Goal: Task Accomplishment & Management: Use online tool/utility

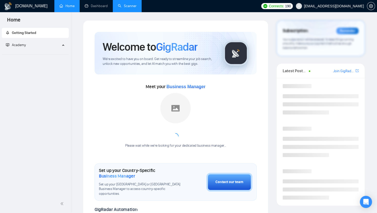
click at [120, 6] on link "Scanner" at bounding box center [127, 6] width 19 height 4
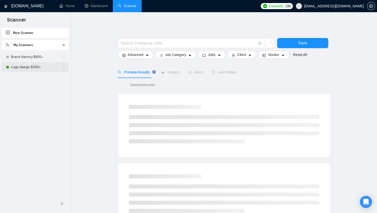
click at [21, 68] on link "Logo design $300+" at bounding box center [35, 67] width 48 height 10
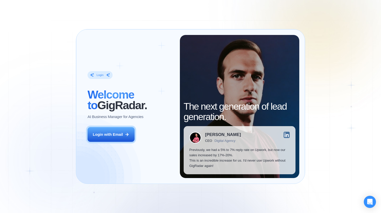
click at [308, 87] on div "Login ‍ Welcome to GigRadar. AI Business Manager for Agencies Login with Email …" at bounding box center [190, 106] width 381 height 213
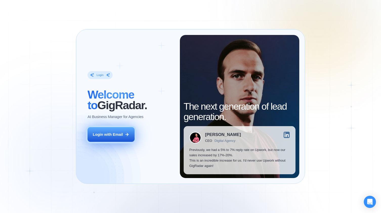
click at [118, 135] on div "Login with Email" at bounding box center [108, 134] width 30 height 5
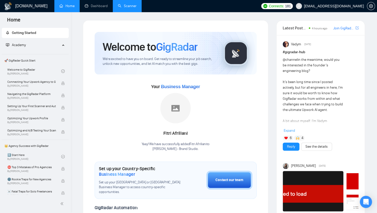
click at [128, 5] on link "Scanner" at bounding box center [127, 6] width 19 height 4
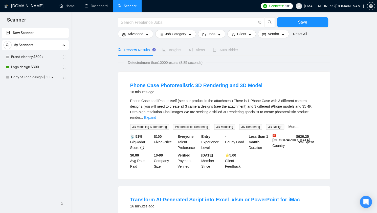
scroll to position [25, 0]
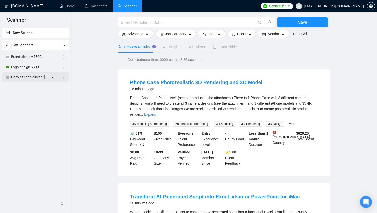
click at [31, 77] on link "Copy of Logo design $300+" at bounding box center [35, 77] width 48 height 10
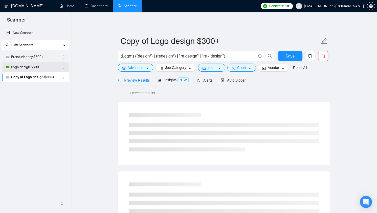
click at [37, 67] on link "Logo design $300+" at bounding box center [35, 67] width 48 height 10
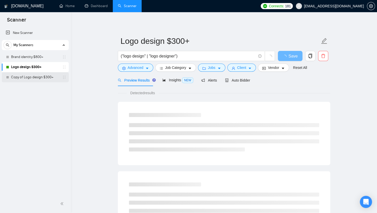
click at [38, 77] on link "Copy of Logo design $300+" at bounding box center [35, 77] width 48 height 10
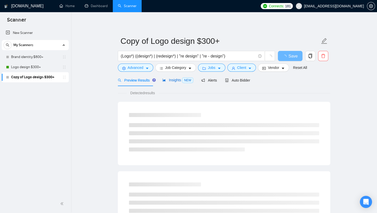
click at [171, 81] on span "Insights NEW" at bounding box center [178, 80] width 31 height 4
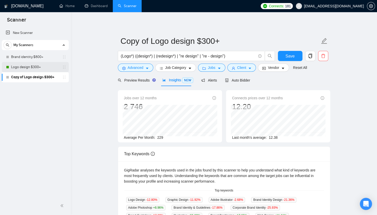
click at [39, 66] on link "Logo design $300+" at bounding box center [35, 67] width 48 height 10
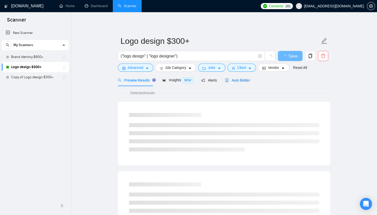
click at [240, 78] on span "Auto Bidder" at bounding box center [237, 80] width 25 height 4
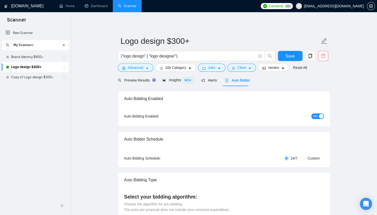
click at [321, 116] on div "button" at bounding box center [321, 116] width 5 height 5
click at [292, 54] on span "Save" at bounding box center [290, 56] width 9 height 6
click at [15, 74] on link "Copy of Logo design $300+" at bounding box center [35, 77] width 48 height 10
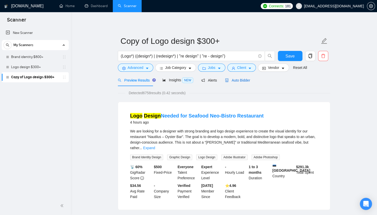
click at [239, 79] on span "Auto Bidder" at bounding box center [237, 80] width 25 height 4
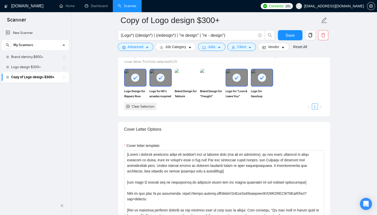
scroll to position [446, 0]
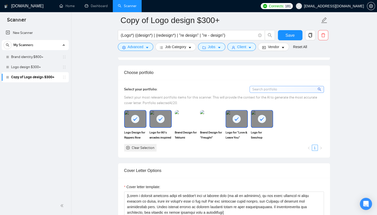
click at [141, 123] on div at bounding box center [135, 118] width 21 height 17
click at [161, 120] on rect at bounding box center [161, 119] width 8 height 8
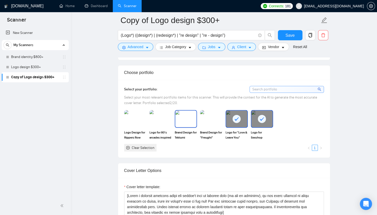
click at [186, 121] on img at bounding box center [185, 118] width 21 height 17
click at [211, 119] on img at bounding box center [211, 119] width 22 height 18
click at [242, 121] on div at bounding box center [236, 118] width 21 height 17
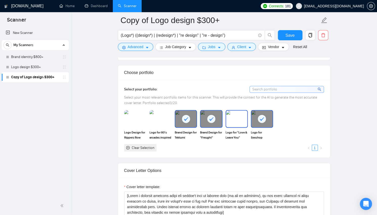
click at [263, 117] on rect at bounding box center [262, 119] width 8 height 8
click at [209, 118] on rect at bounding box center [212, 119] width 8 height 8
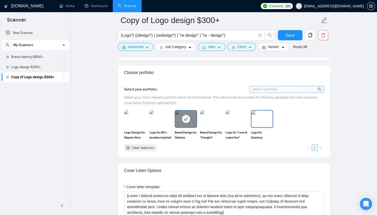
click at [189, 116] on rect at bounding box center [186, 119] width 8 height 8
click at [256, 140] on div "Logo Design for Rippers Row (Burning Man Camp) Logo for 80's arcades inspired c…" at bounding box center [224, 131] width 203 height 42
click at [257, 118] on img at bounding box center [262, 118] width 21 height 17
click at [261, 117] on icon at bounding box center [262, 119] width 4 height 4
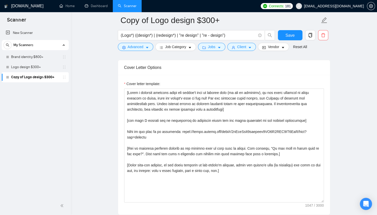
scroll to position [538, 0]
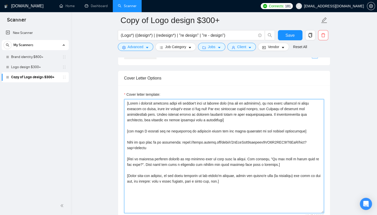
click at [210, 120] on textarea "Cover letter template:" at bounding box center [224, 156] width 200 height 114
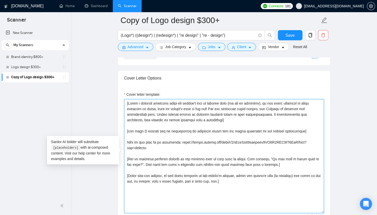
click at [173, 111] on textarea "Cover letter template:" at bounding box center [224, 156] width 200 height 114
click at [211, 116] on textarea "Cover letter template:" at bounding box center [224, 156] width 200 height 114
click at [254, 112] on textarea "Cover letter template:" at bounding box center [224, 156] width 200 height 114
click at [199, 117] on textarea "Cover letter template:" at bounding box center [224, 156] width 200 height 114
click at [200, 118] on textarea "Cover letter template:" at bounding box center [224, 156] width 200 height 114
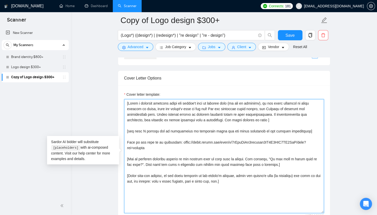
click at [254, 123] on textarea "Cover letter template:" at bounding box center [224, 156] width 200 height 114
click at [249, 116] on textarea "Cover letter template:" at bounding box center [224, 156] width 200 height 114
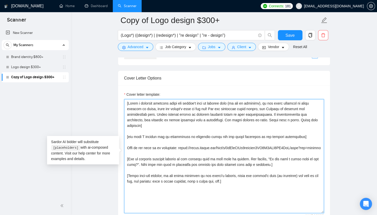
click at [263, 134] on textarea "Cover letter template:" at bounding box center [224, 156] width 200 height 114
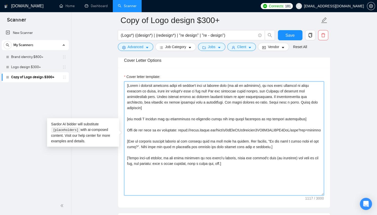
scroll to position [564, 0]
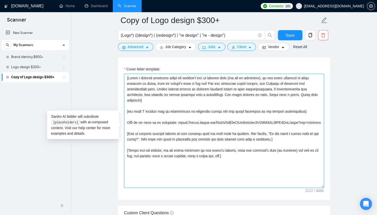
click at [148, 129] on textarea "Cover letter template:" at bounding box center [224, 131] width 200 height 114
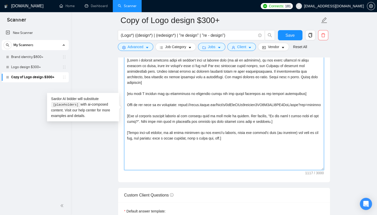
scroll to position [589, 0]
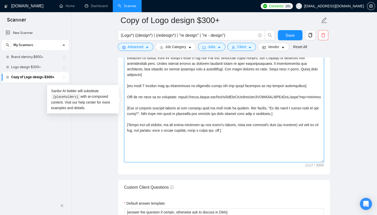
click at [230, 128] on textarea "Cover letter template:" at bounding box center [224, 105] width 200 height 114
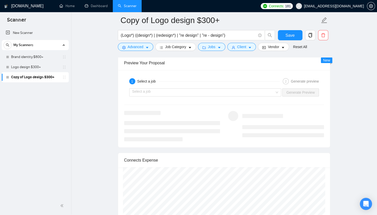
scroll to position [969, 0]
type textarea "[Write a personal greeting using the client's name or company name (if any is p…"
click at [201, 88] on input "search" at bounding box center [203, 92] width 143 height 8
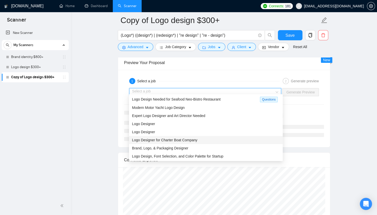
click at [193, 138] on span "Logo Designer for Charter Boat Company" at bounding box center [164, 140] width 65 height 4
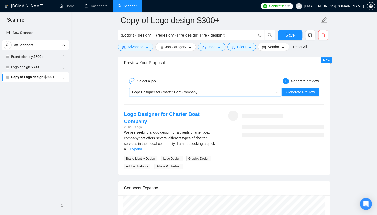
click at [238, 88] on div "Logo Designer for Charter Boat Company" at bounding box center [203, 92] width 142 height 8
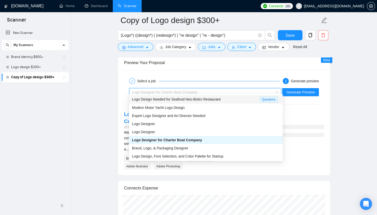
click at [197, 100] on span "Logo Design Needed for Seafood Neo-Bistro Restaurant" at bounding box center [176, 99] width 89 height 4
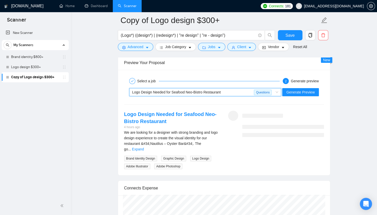
click at [237, 89] on div "Logo Design Needed for Seafood Neo-Bistro Restaurant" at bounding box center [193, 92] width 122 height 8
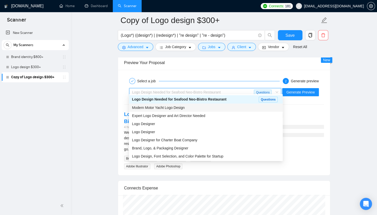
click at [196, 107] on div "Modern Motor Yacht Logo Design" at bounding box center [206, 108] width 148 height 6
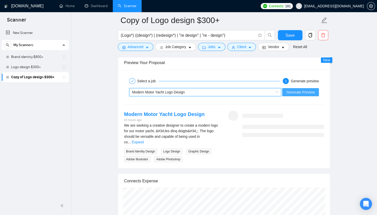
click at [300, 89] on span "Generate Preview" at bounding box center [301, 92] width 28 height 6
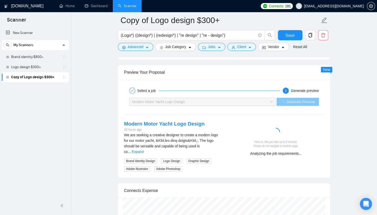
scroll to position [959, 0]
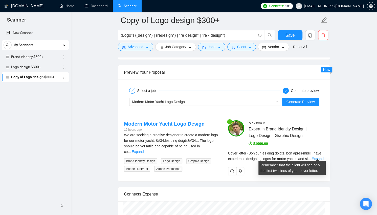
click at [320, 157] on link "Expand" at bounding box center [318, 159] width 12 height 4
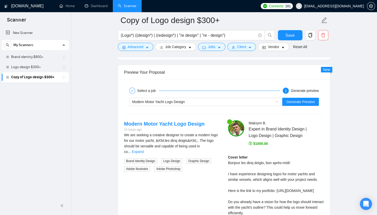
scroll to position [984, 0]
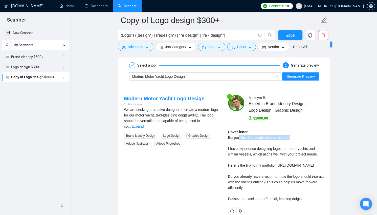
drag, startPoint x: 284, startPoint y: 134, endPoint x: 222, endPoint y: 133, distance: 61.8
click at [222, 133] on div "Modern Motor Yacht Logo Design 15 hours ago We are seeking a creative designer …" at bounding box center [224, 155] width 208 height 120
click at [235, 138] on div "Cover letter Bonjour les dinq doigts, bon après-midi! I have experience designi…" at bounding box center [276, 165] width 96 height 72
click at [239, 135] on div "Cover letter Bonjour les dinq doigts, bon après-midi! I have experience designi…" at bounding box center [276, 165] width 96 height 72
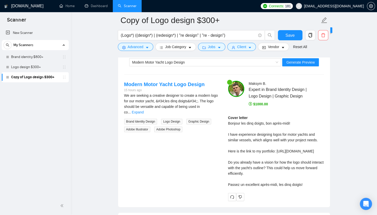
scroll to position [1010, 0]
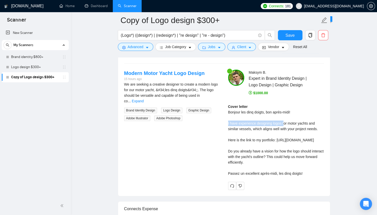
drag, startPoint x: 225, startPoint y: 120, endPoint x: 292, endPoint y: 123, distance: 66.9
click at [286, 122] on div "[PERSON_NAME] Expert in Brand Identity Design | Logo Design | Graphic Design $1…" at bounding box center [276, 130] width 104 height 120
click at [299, 124] on div "Cover letter Bonjour les dinq doigts, bon après-midi! I have experience designi…" at bounding box center [276, 140] width 96 height 72
drag, startPoint x: 276, startPoint y: 126, endPoint x: 246, endPoint y: 126, distance: 29.6
click at [246, 126] on div "Cover letter Bonjour les dinq doigts, bon après-midi! I have experience designi…" at bounding box center [276, 140] width 96 height 72
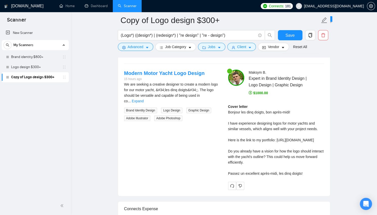
click at [318, 125] on div "Cover letter Bonjour les dinq doigts, bon après-midi! I have experience designi…" at bounding box center [276, 140] width 96 height 72
click at [277, 135] on div "Cover letter Bonjour les dinq doigts, bon après-midi! I have experience designi…" at bounding box center [276, 140] width 96 height 72
drag, startPoint x: 278, startPoint y: 148, endPoint x: 272, endPoint y: 146, distance: 7.1
click at [272, 146] on div "Cover letter Bonjour les dinq doigts, bon après-midi! I have experience designi…" at bounding box center [276, 140] width 96 height 72
click at [255, 173] on div "Cover letter Bonjour les dinq doigts, bon après-midi! I have experience designi…" at bounding box center [276, 140] width 96 height 72
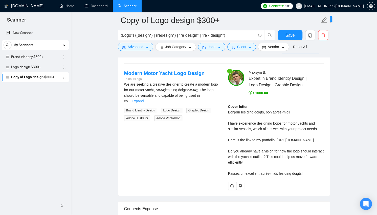
drag, startPoint x: 231, startPoint y: 181, endPoint x: 266, endPoint y: 179, distance: 35.2
click at [264, 176] on div "Cover letter Bonjour les dinq doigts, bon après-midi! I have experience designi…" at bounding box center [276, 140] width 96 height 72
click at [303, 158] on div "Cover letter Bonjour les dinq doigts, bon après-midi! I have experience designi…" at bounding box center [276, 140] width 96 height 72
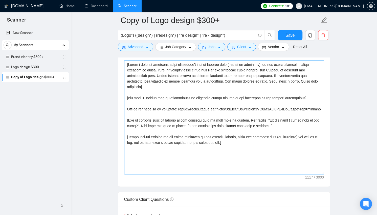
scroll to position [529, 0]
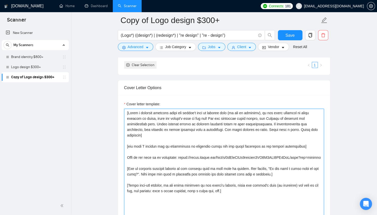
click at [135, 109] on textarea "Cover letter template:" at bounding box center [224, 166] width 200 height 114
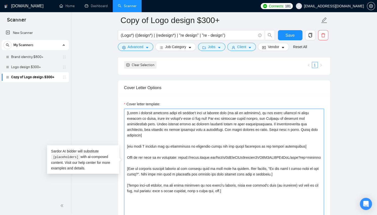
click at [147, 110] on textarea "Cover letter template:" at bounding box center [224, 166] width 200 height 114
click at [139, 111] on textarea "Cover letter template:" at bounding box center [224, 166] width 200 height 114
click at [153, 113] on textarea "Cover letter template:" at bounding box center [224, 166] width 200 height 114
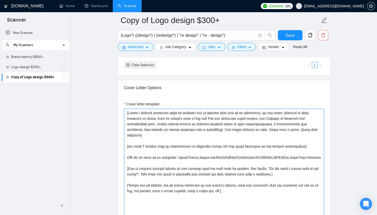
scroll to position [326, 0]
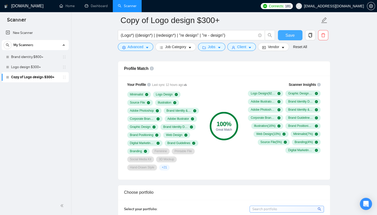
click at [294, 34] on button "Save" at bounding box center [290, 35] width 25 height 10
